Goal: Task Accomplishment & Management: Manage account settings

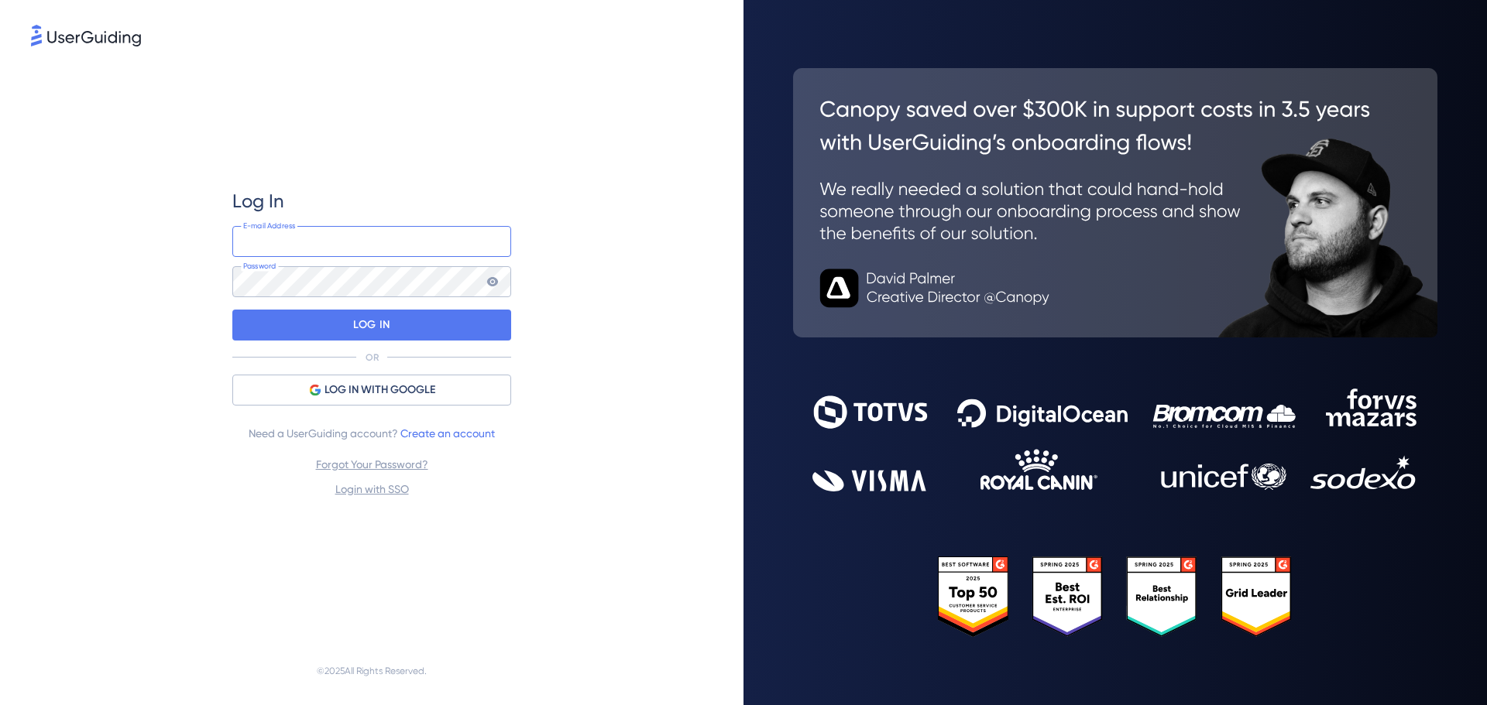
type input "root.userguiding@vindi.com.br"
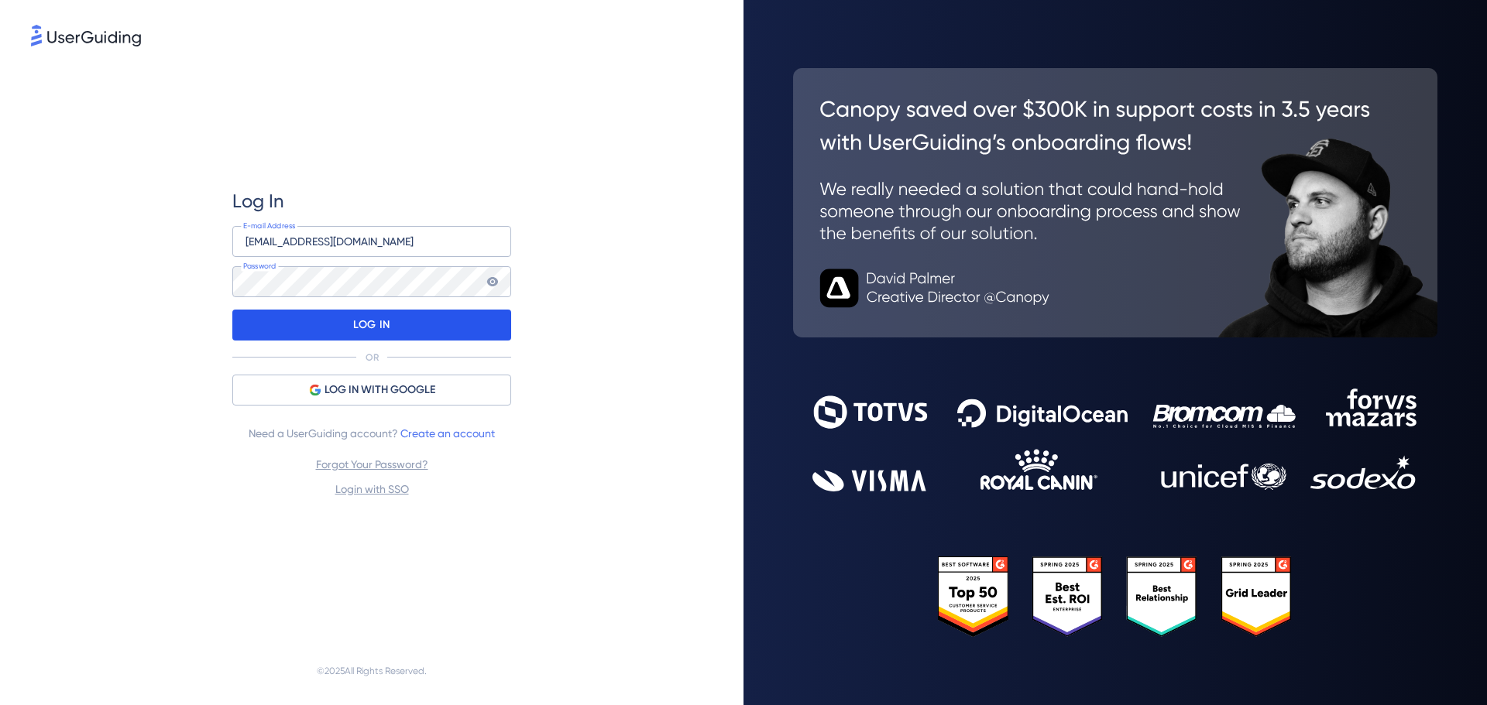
click at [392, 334] on div "LOG IN" at bounding box center [371, 325] width 279 height 31
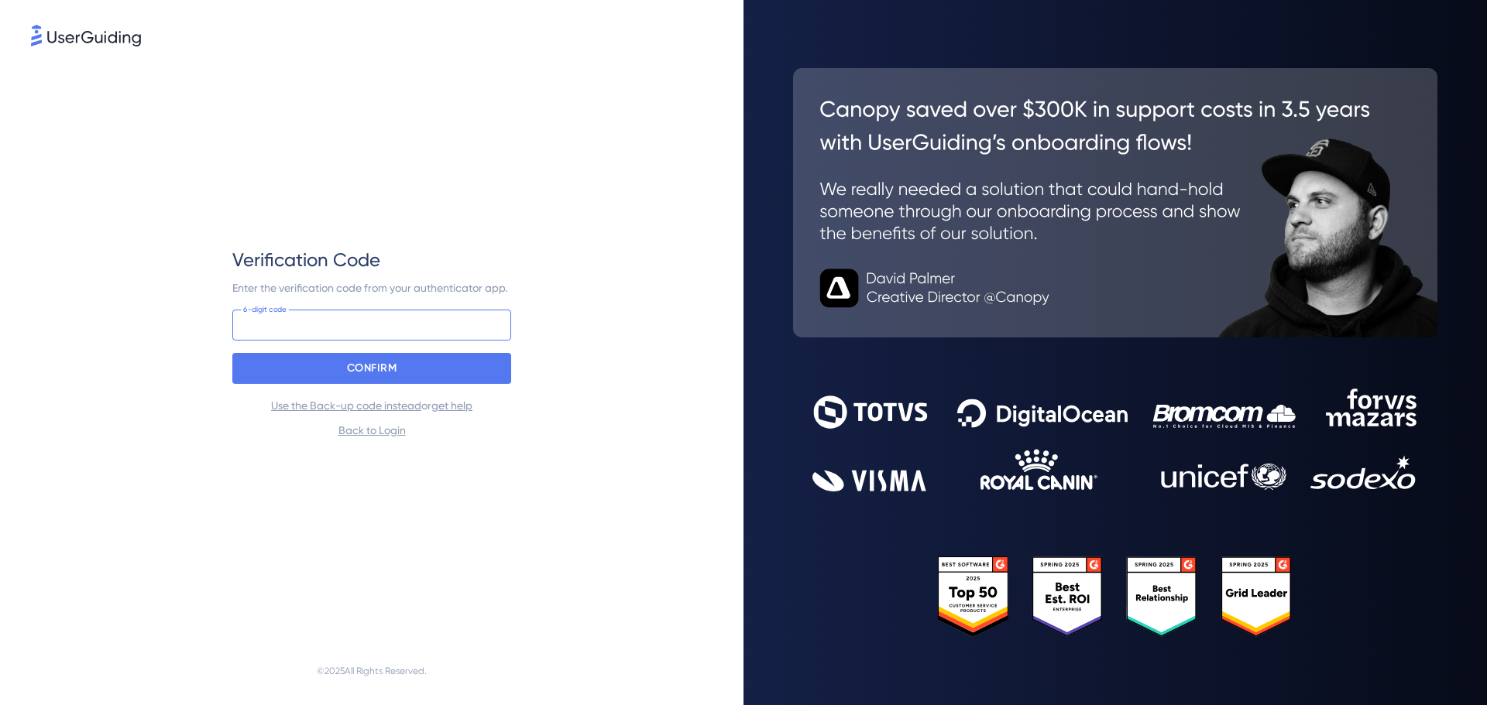
click at [395, 318] on input at bounding box center [371, 325] width 279 height 31
paste input "856 283"
type input "856 283"
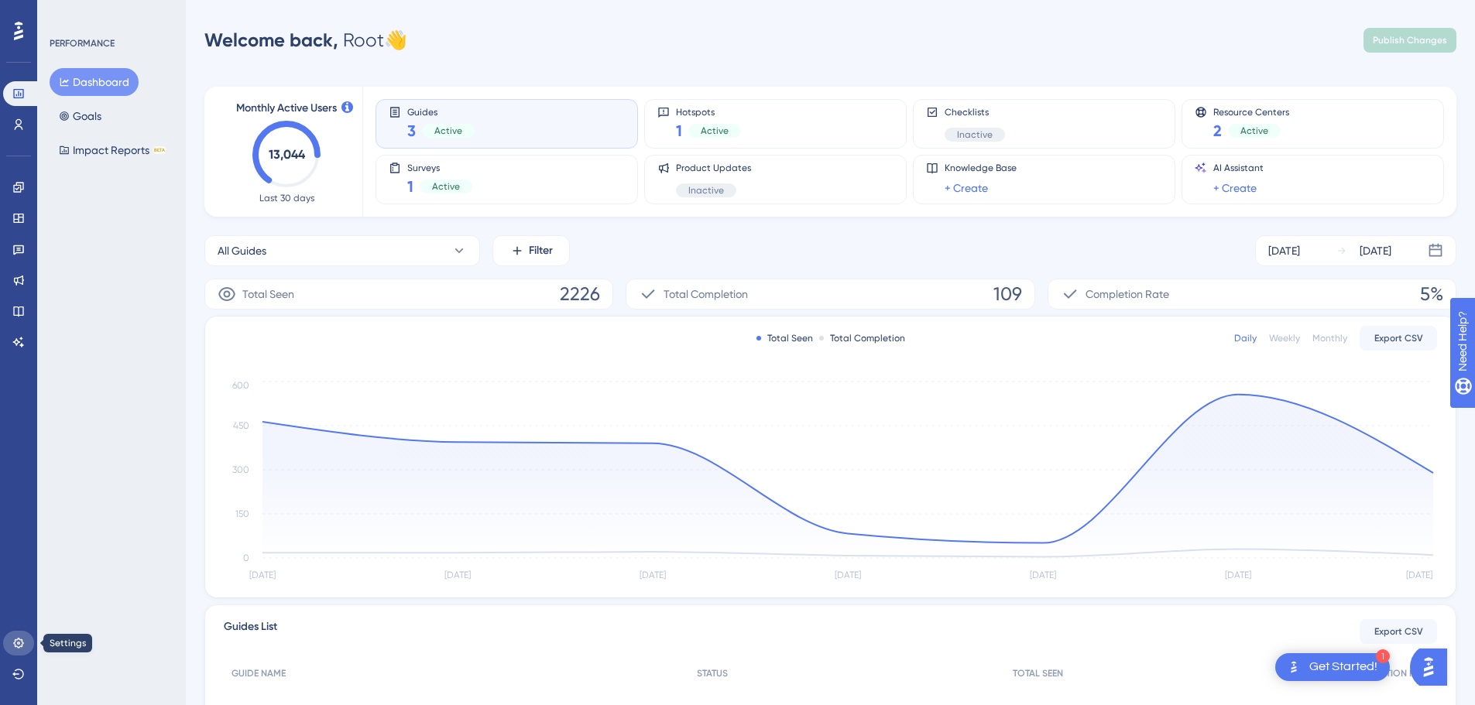
drag, startPoint x: 16, startPoint y: 649, endPoint x: 22, endPoint y: 628, distance: 21.8
click at [16, 649] on icon at bounding box center [18, 643] width 12 height 12
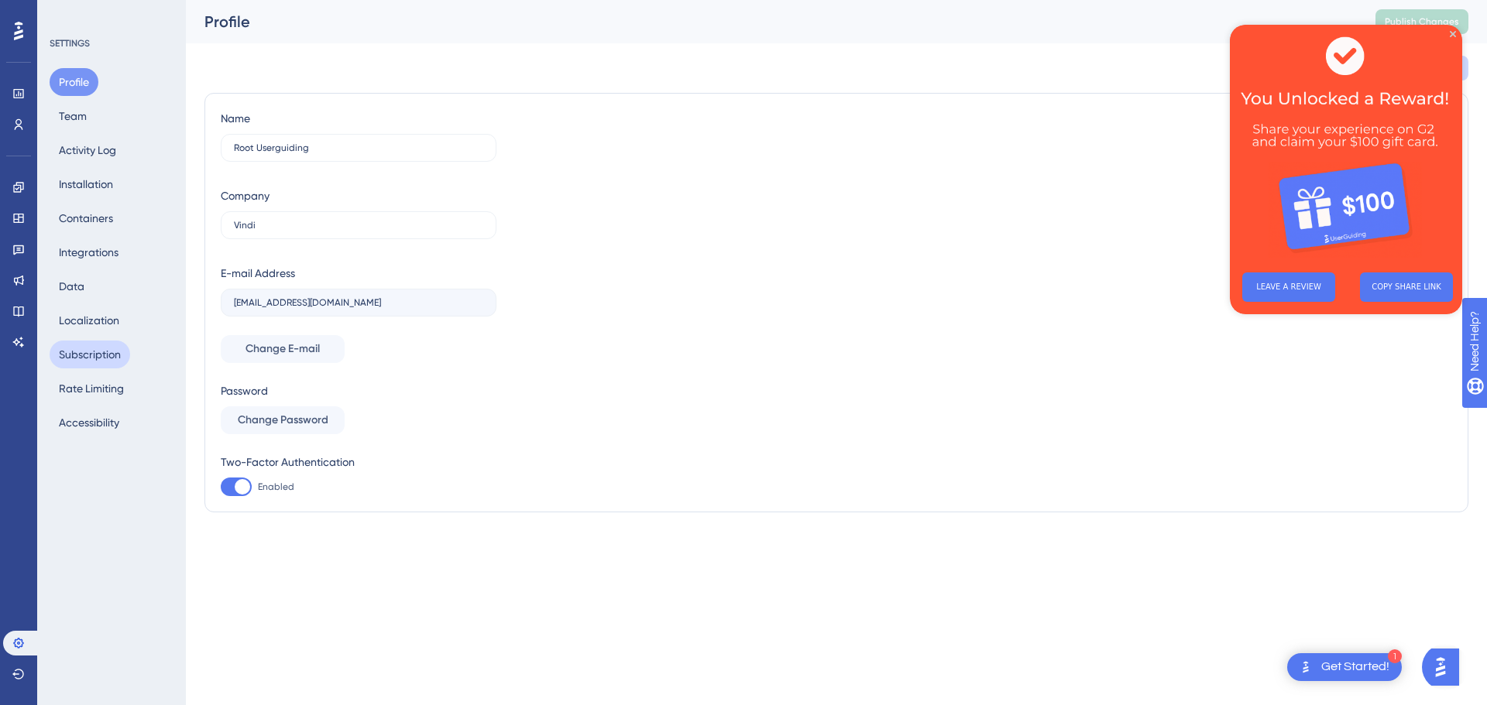
click at [100, 355] on button "Subscription" at bounding box center [90, 355] width 81 height 28
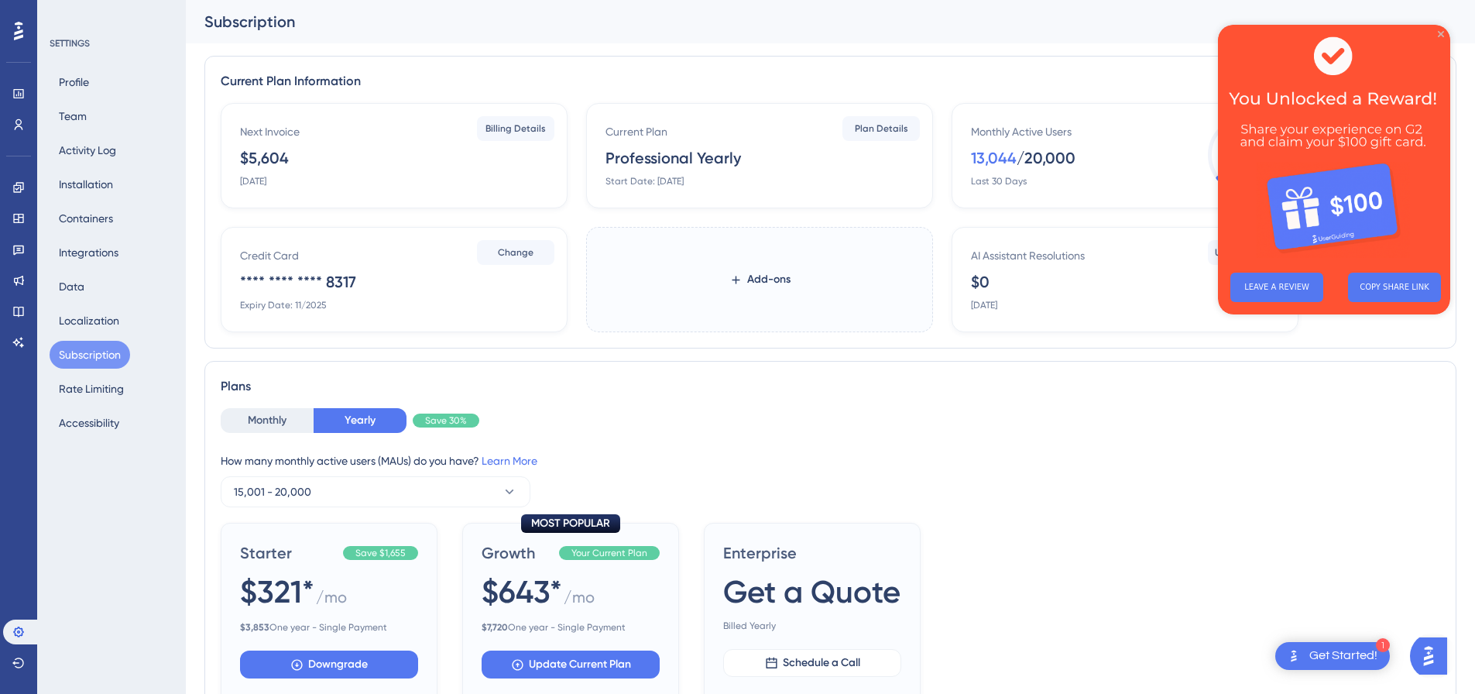
click at [1439, 32] on icon "Close Preview" at bounding box center [1441, 34] width 6 height 6
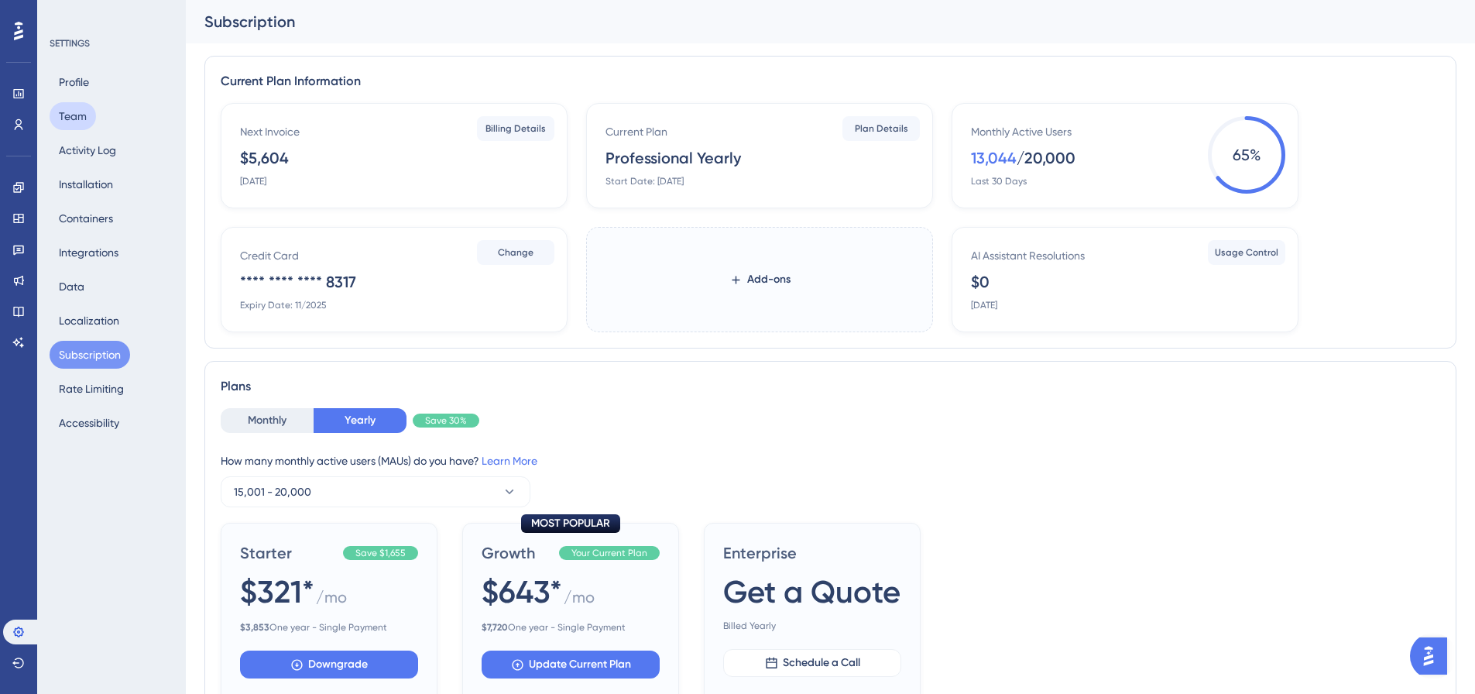
click at [81, 120] on button "Team" at bounding box center [73, 116] width 46 height 28
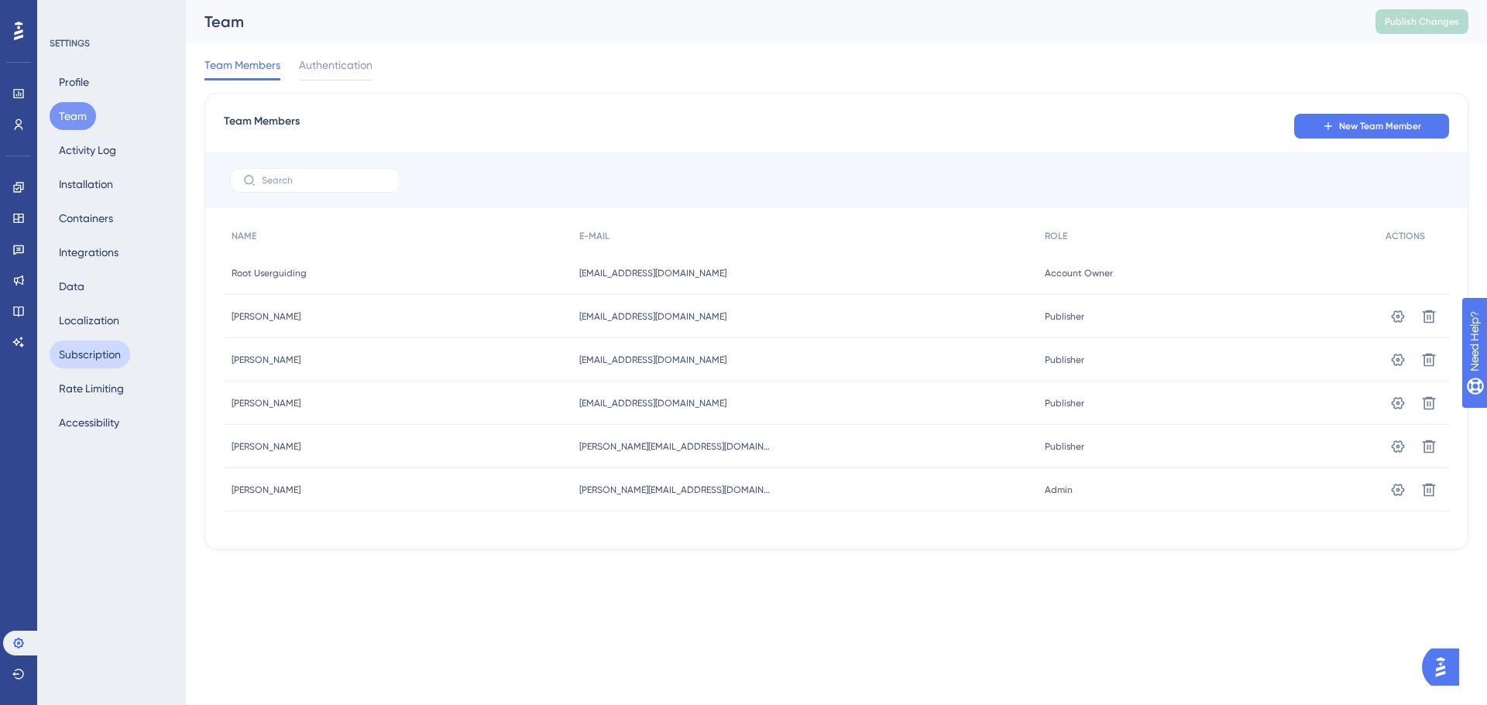
click at [99, 361] on button "Subscription" at bounding box center [90, 355] width 81 height 28
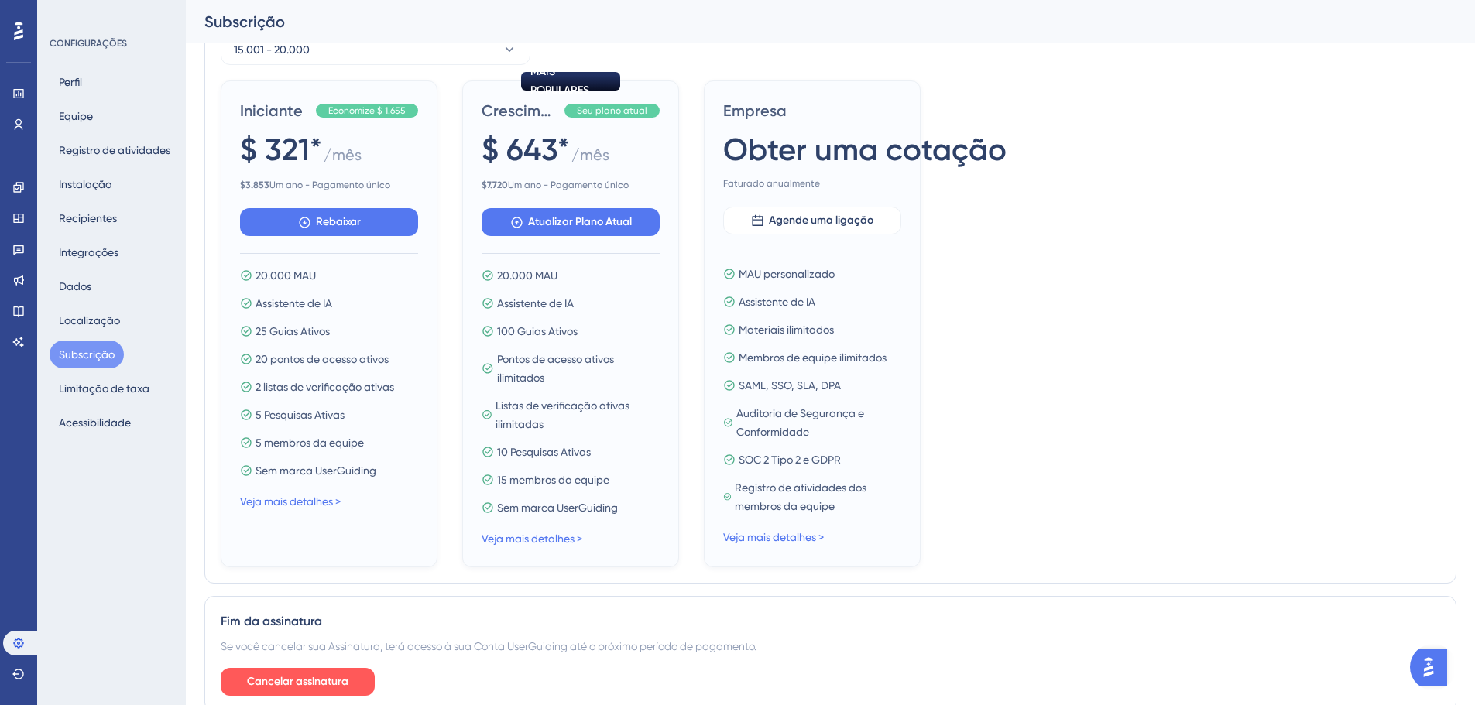
scroll to position [523, 0]
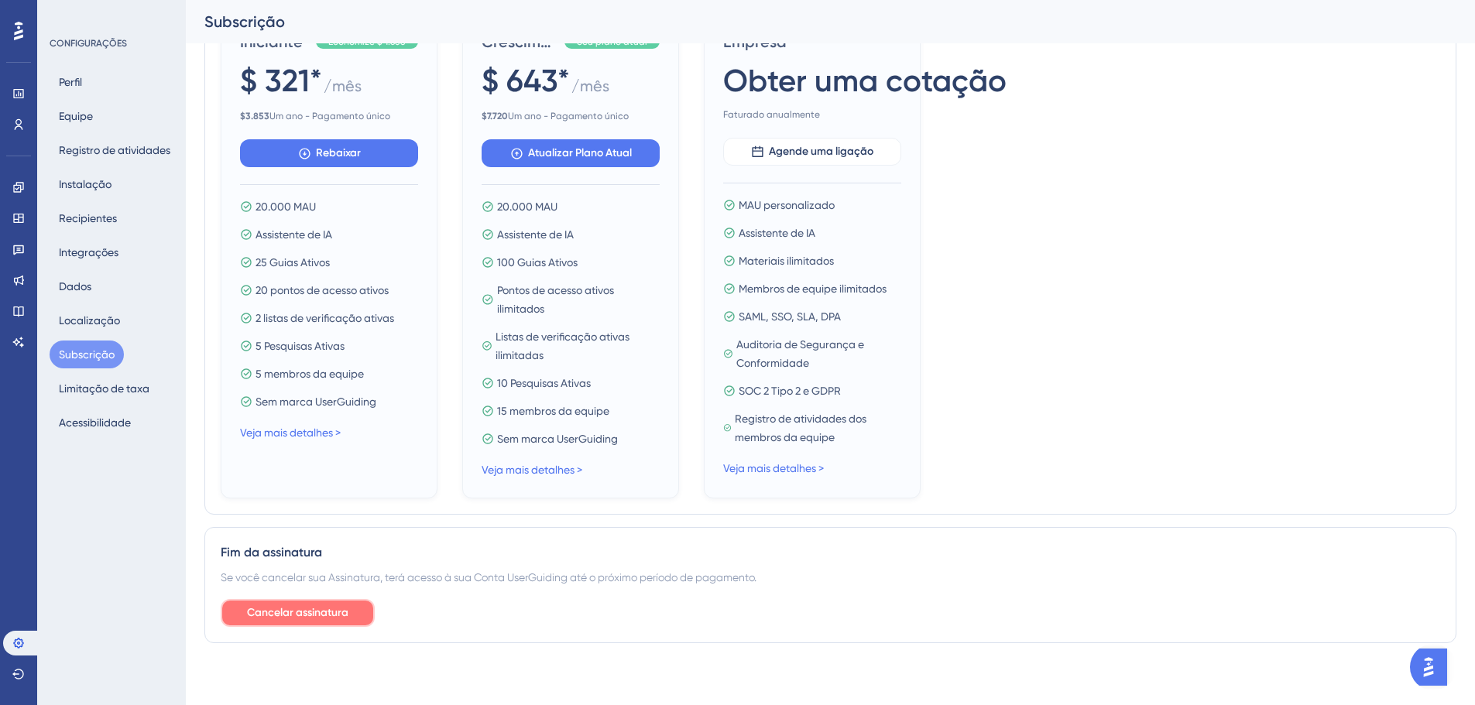
click at [342, 612] on font "Cancelar assinatura" at bounding box center [297, 612] width 101 height 13
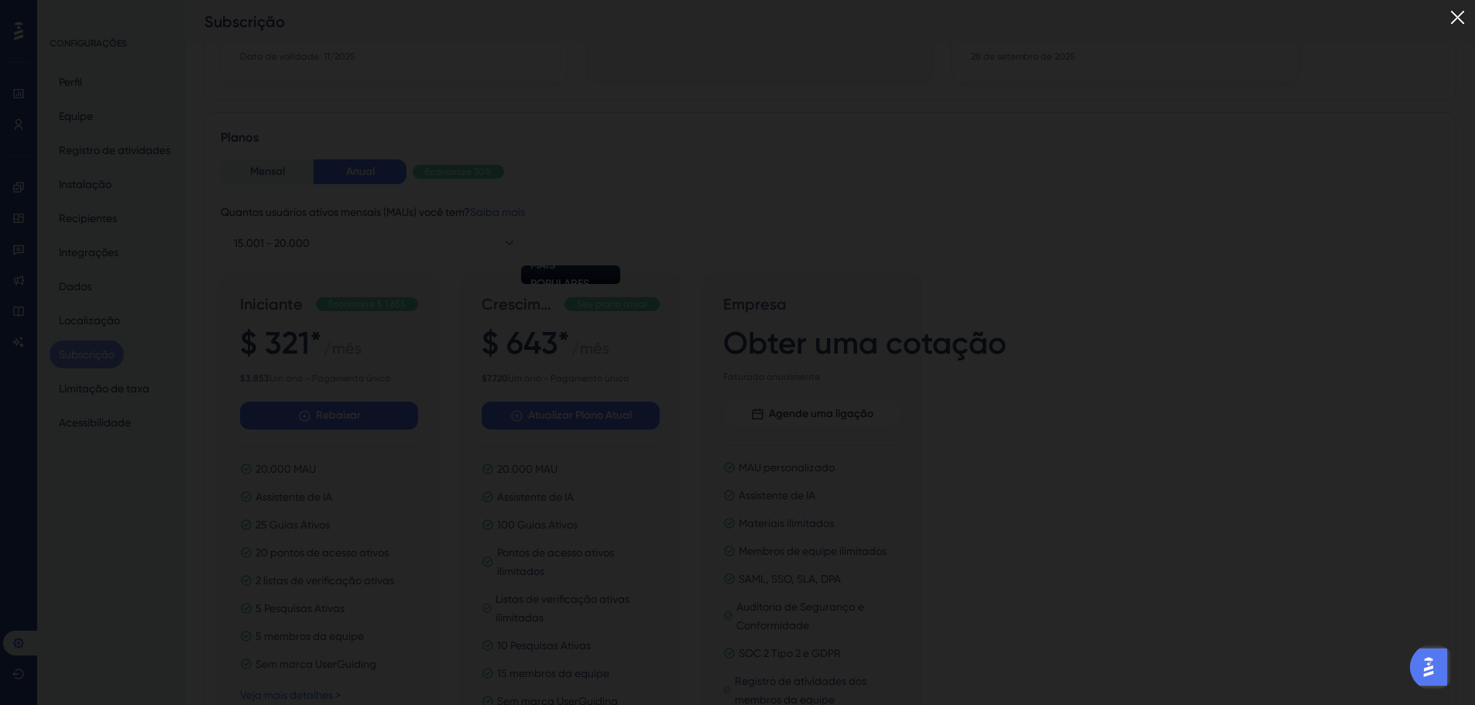
scroll to position [59, 0]
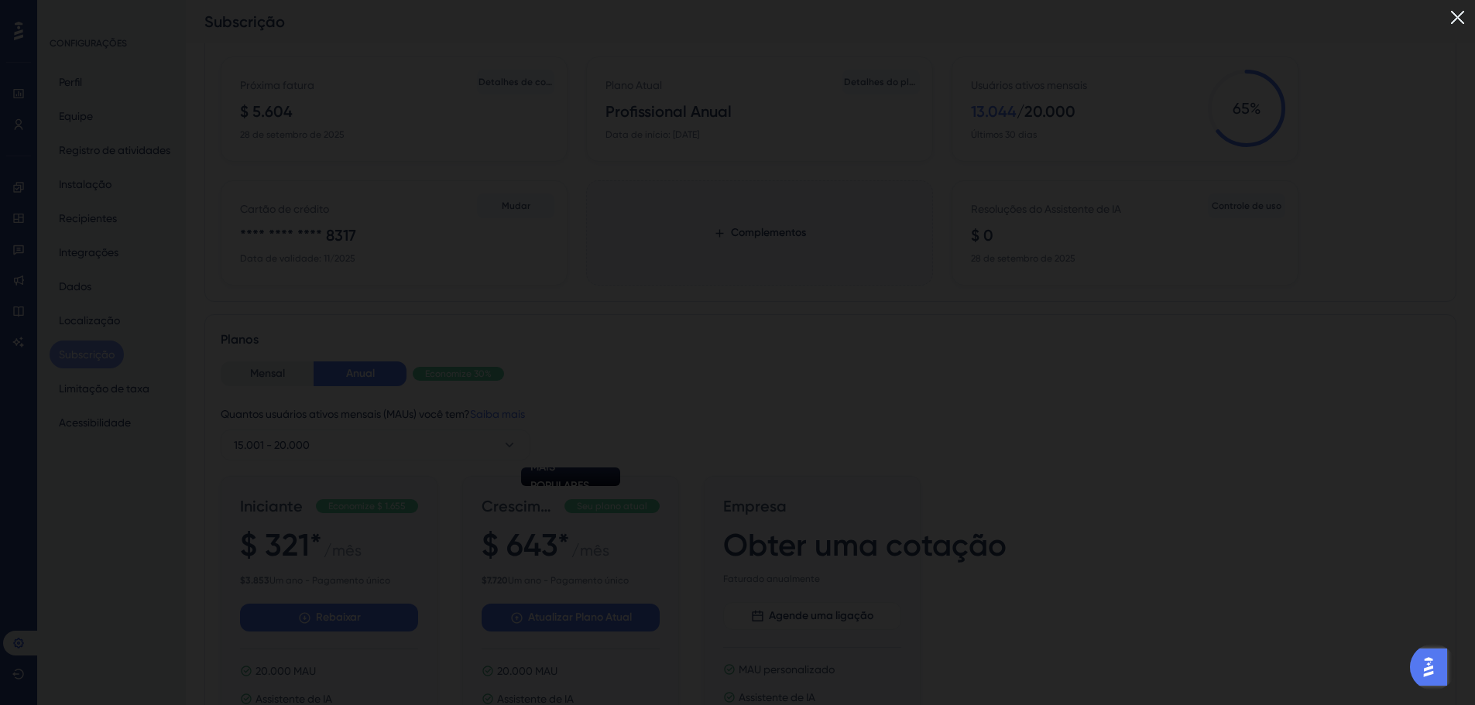
click at [1467, 9] on img at bounding box center [1458, 18] width 26 height 26
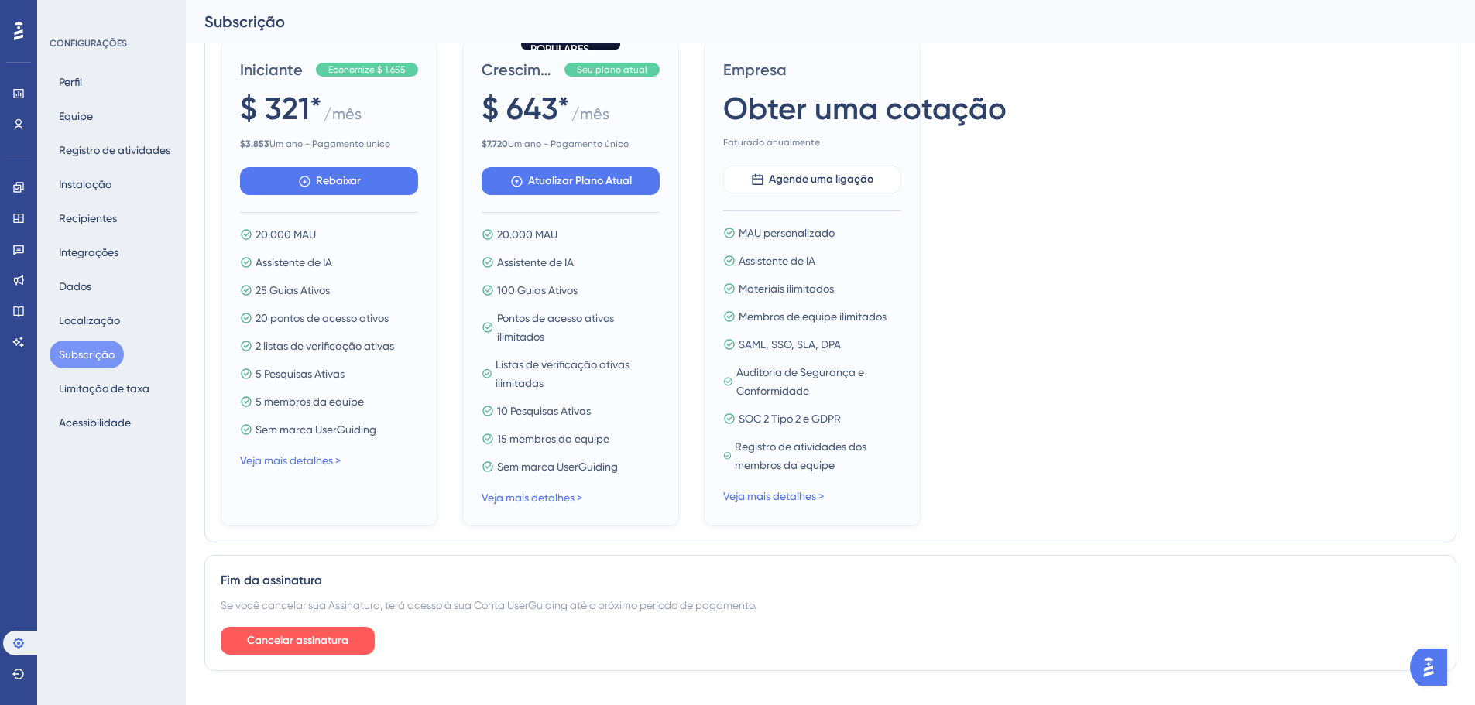
scroll to position [523, 0]
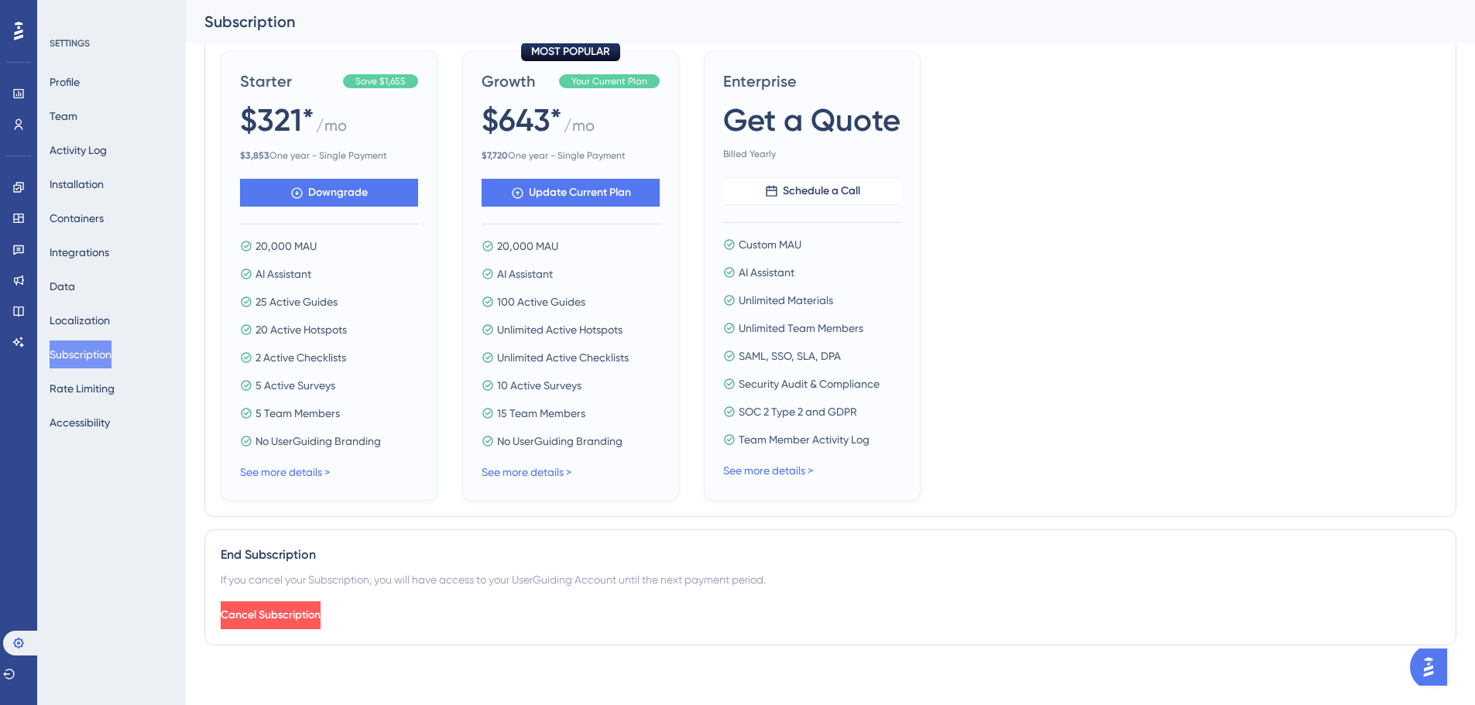
scroll to position [486, 0]
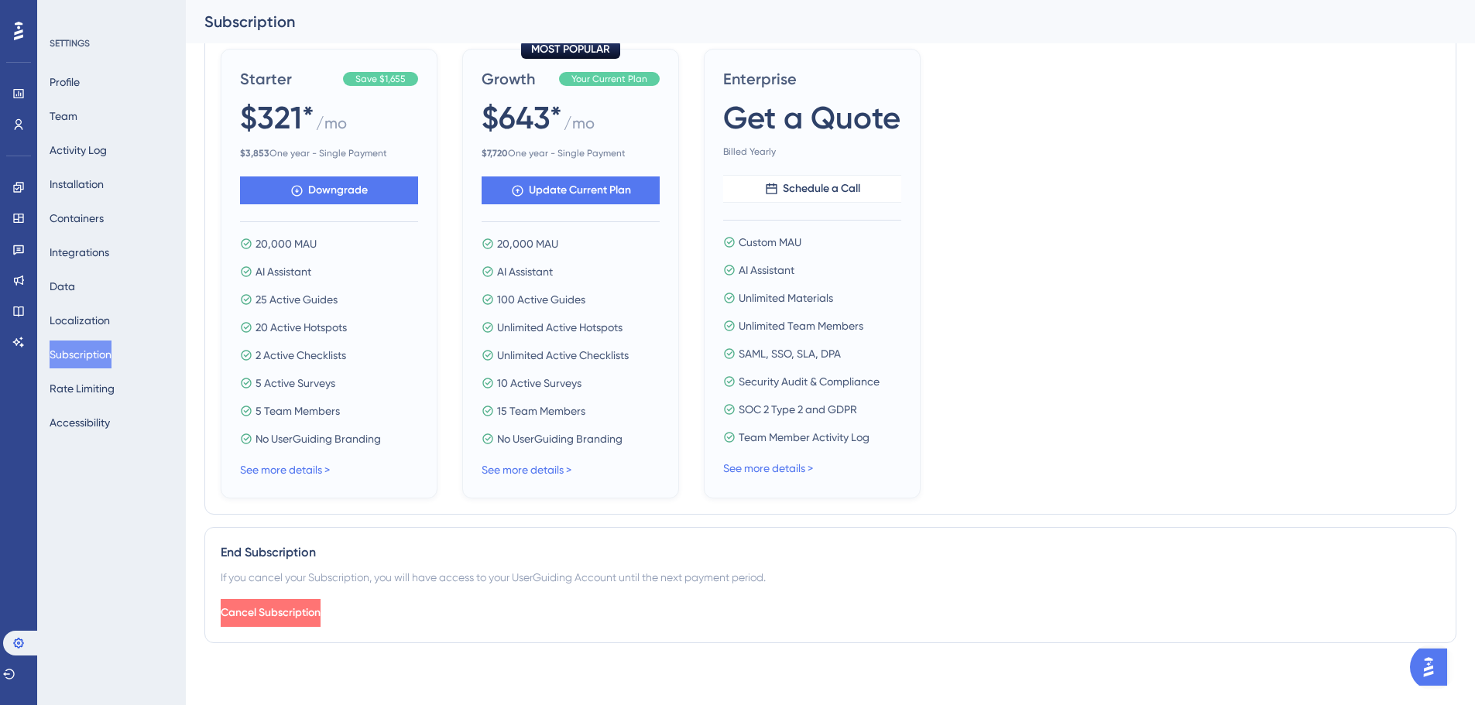
click at [321, 619] on span "Cancel Subscription" at bounding box center [271, 613] width 100 height 19
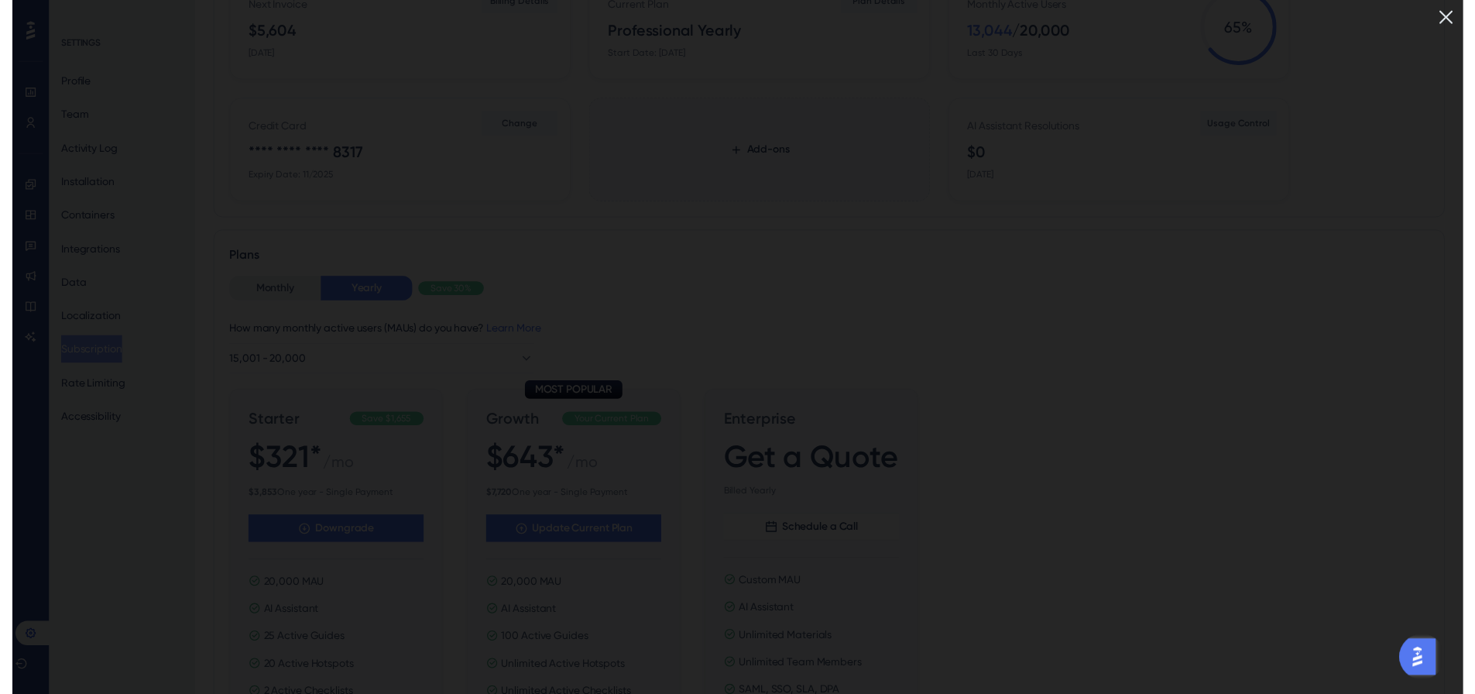
scroll to position [22, 0]
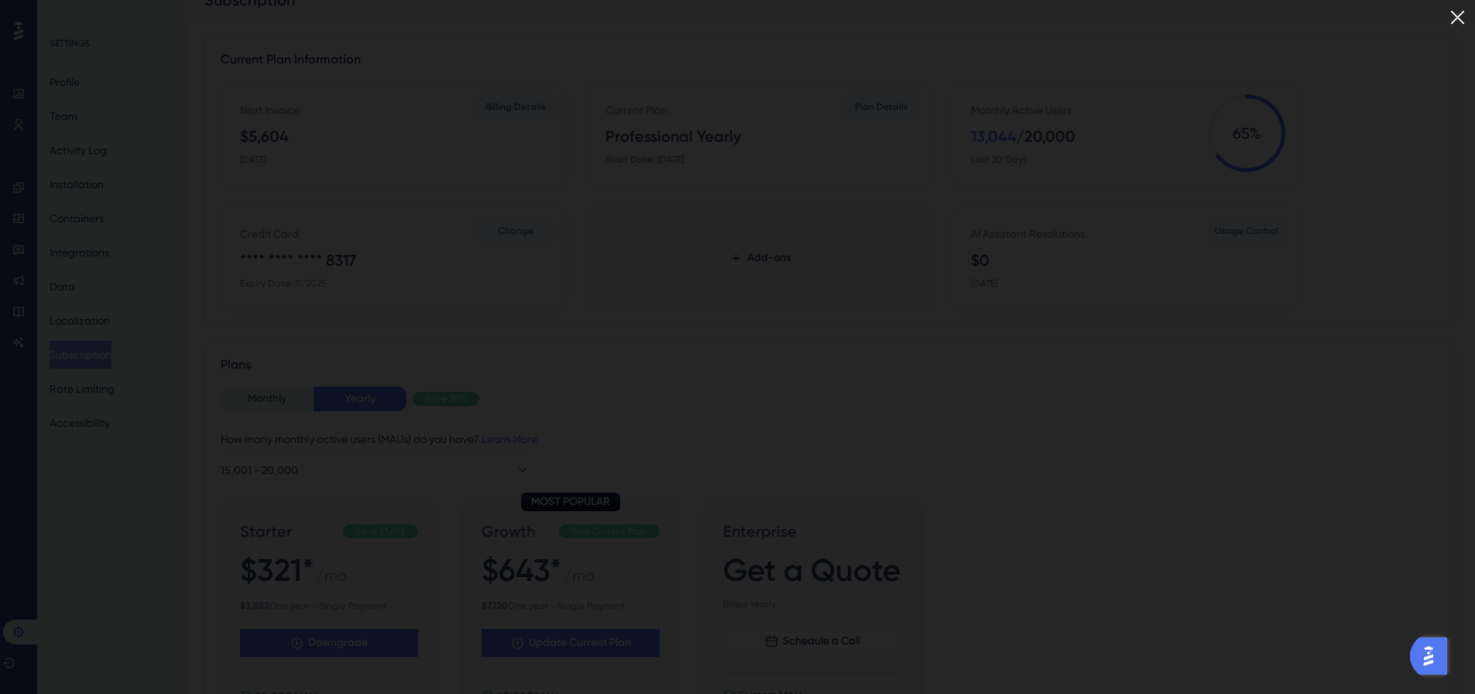
click at [1464, 17] on img at bounding box center [1458, 18] width 26 height 26
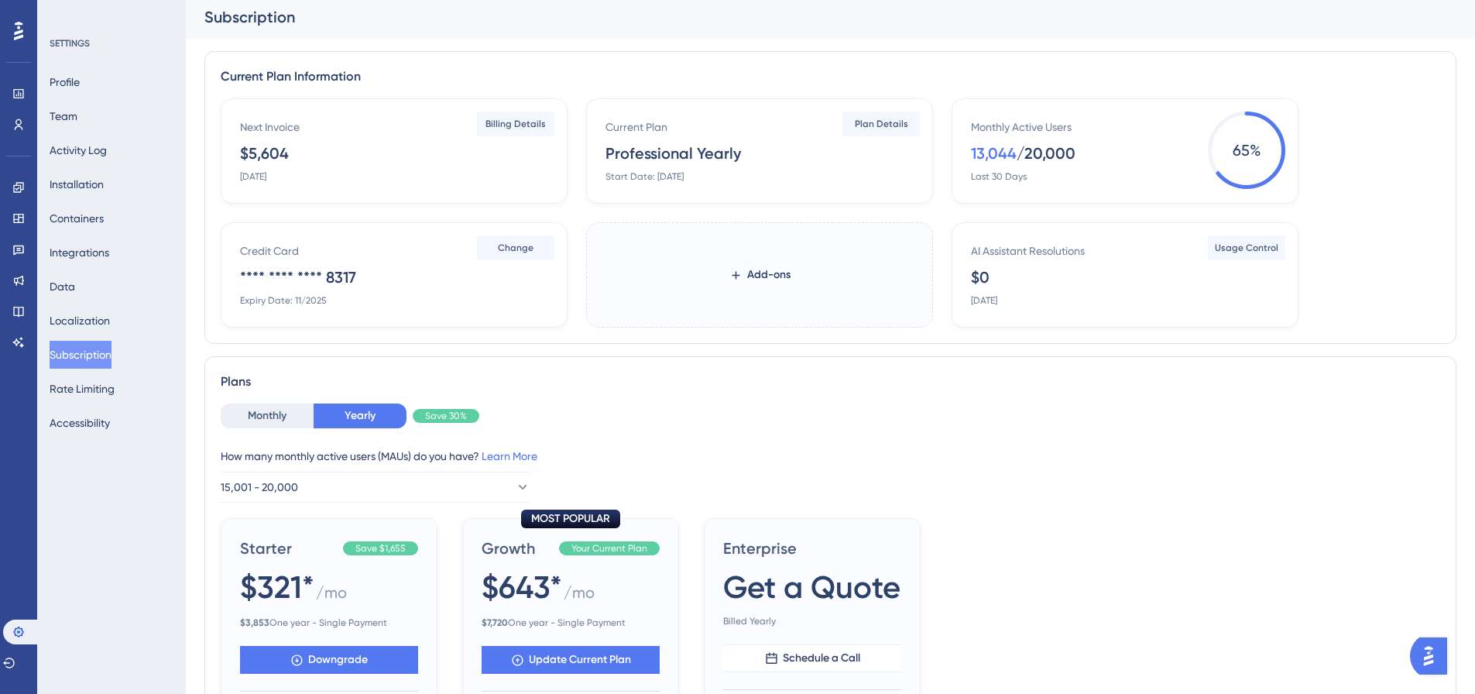
scroll to position [0, 0]
